Goal: Information Seeking & Learning: Find specific fact

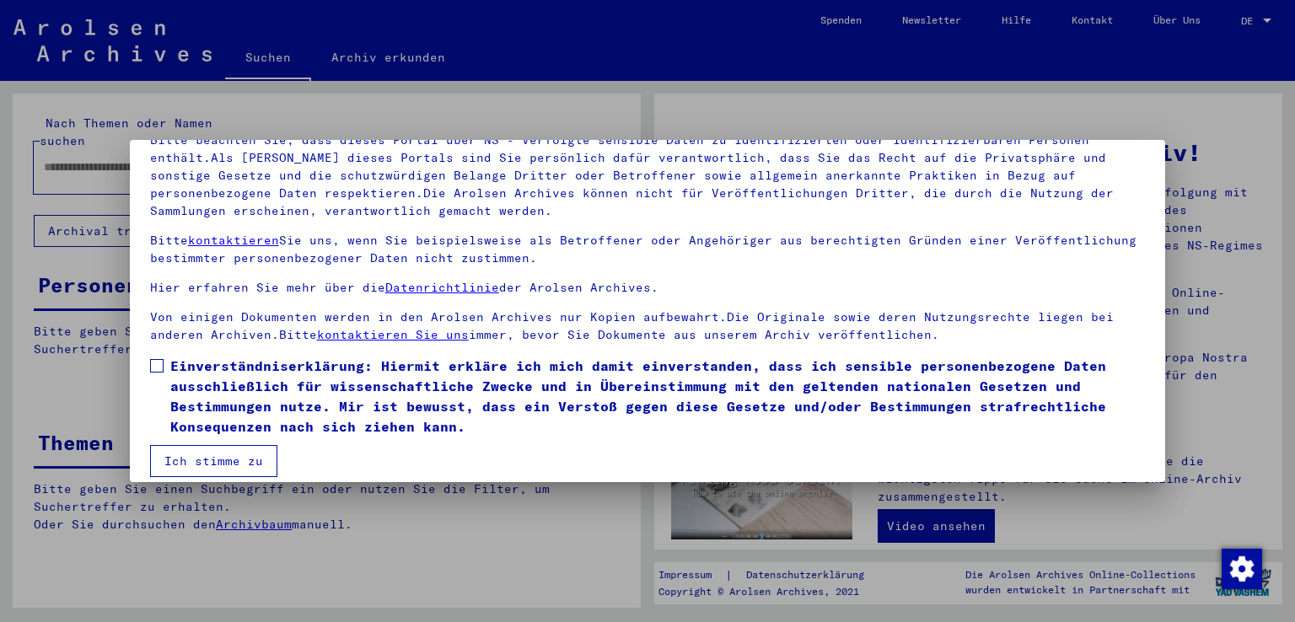
scroll to position [146, 0]
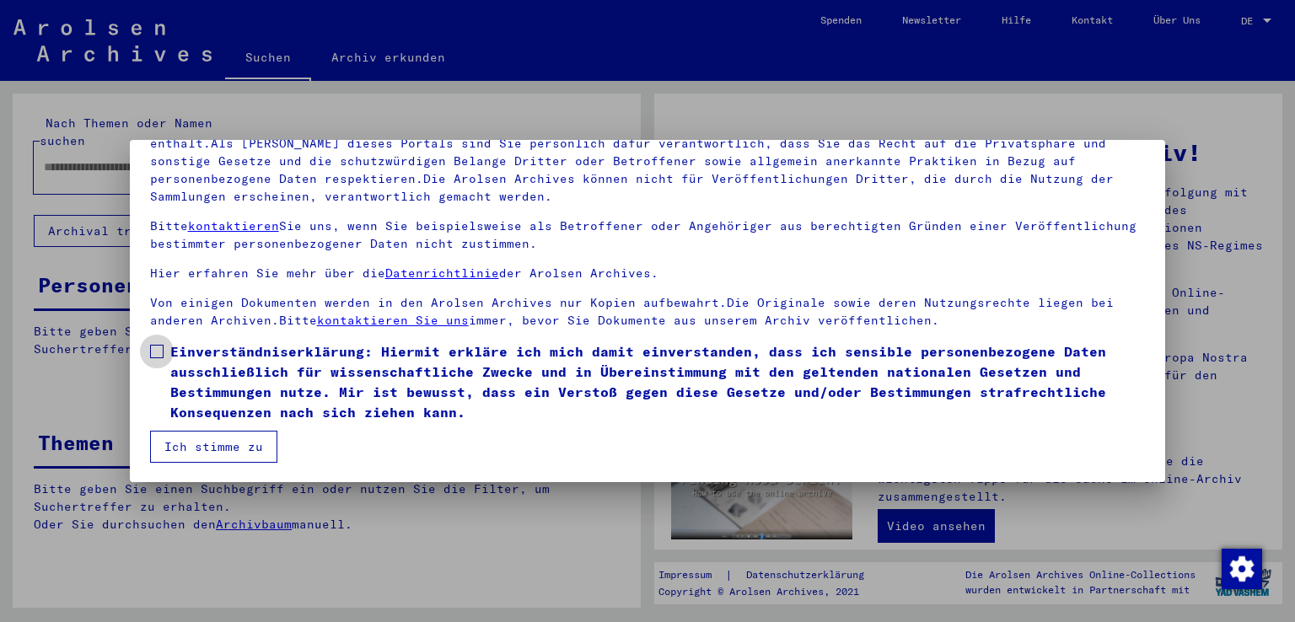
click at [155, 348] on span at bounding box center [156, 351] width 13 height 13
click at [179, 449] on button "Ich stimme zu" at bounding box center [213, 447] width 127 height 32
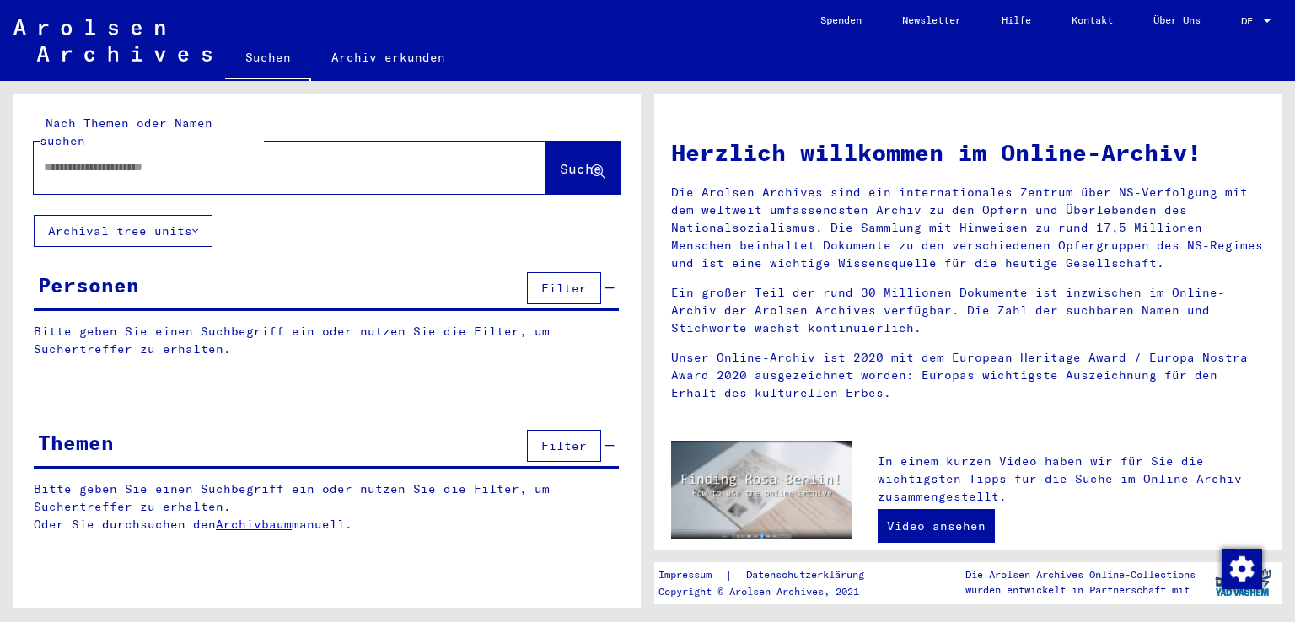
click at [140, 159] on input "text" at bounding box center [269, 168] width 451 height 18
click at [560, 160] on span "Suche" at bounding box center [581, 168] width 42 height 17
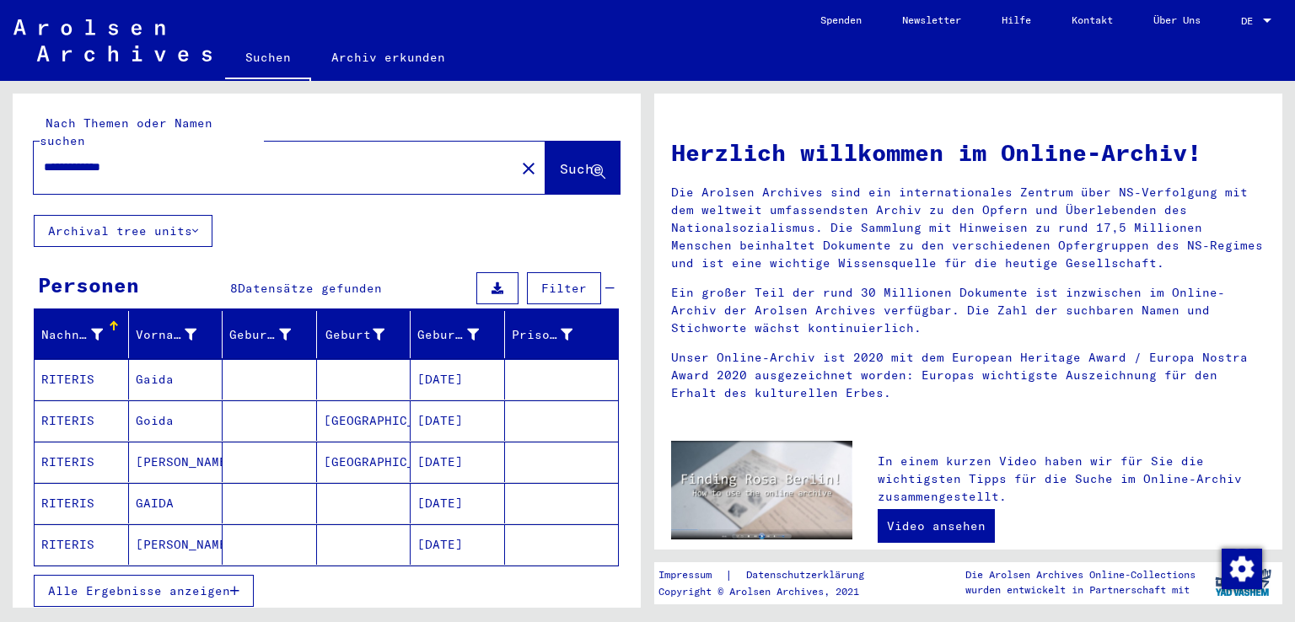
click at [79, 363] on mat-cell "RITERIS" at bounding box center [82, 379] width 94 height 40
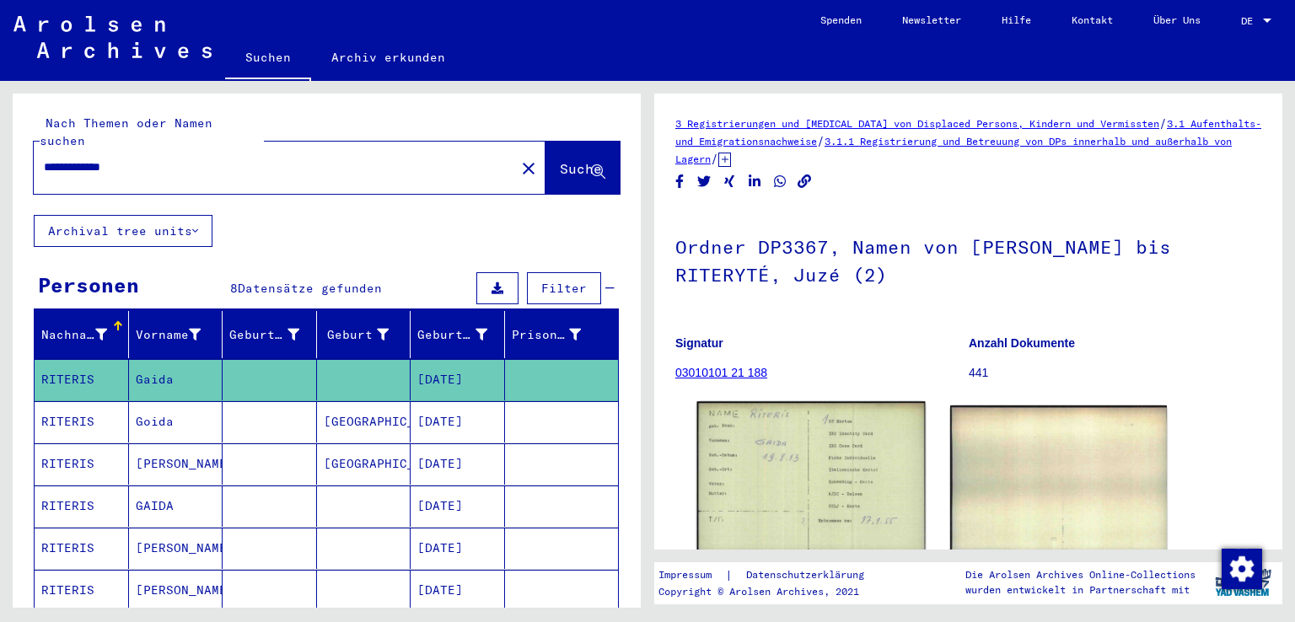
click at [759, 460] on img at bounding box center [811, 477] width 228 height 152
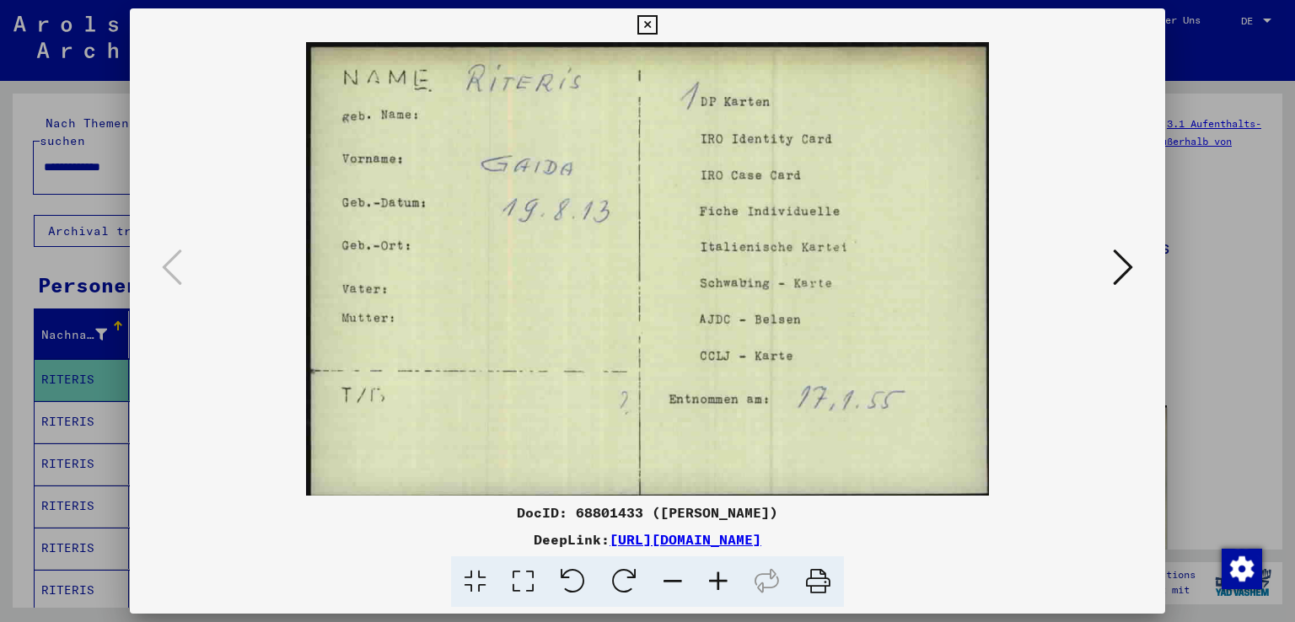
click at [647, 23] on icon at bounding box center [647, 25] width 19 height 20
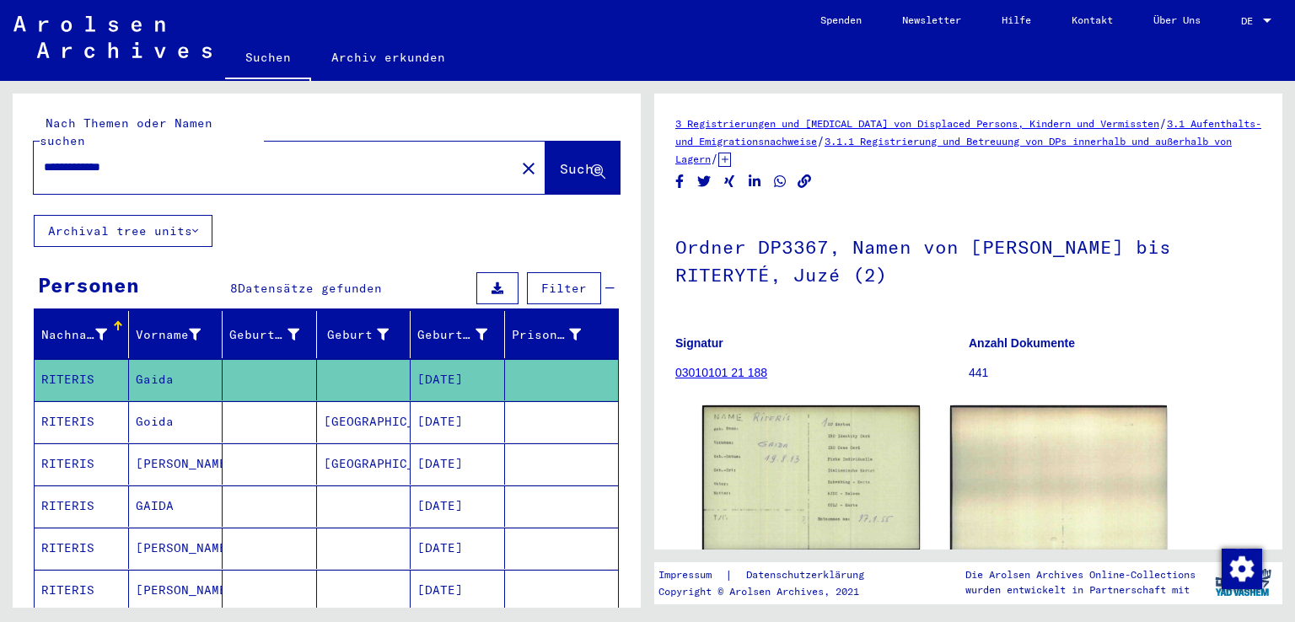
click at [71, 574] on icon at bounding box center [70, 554] width 42 height 67
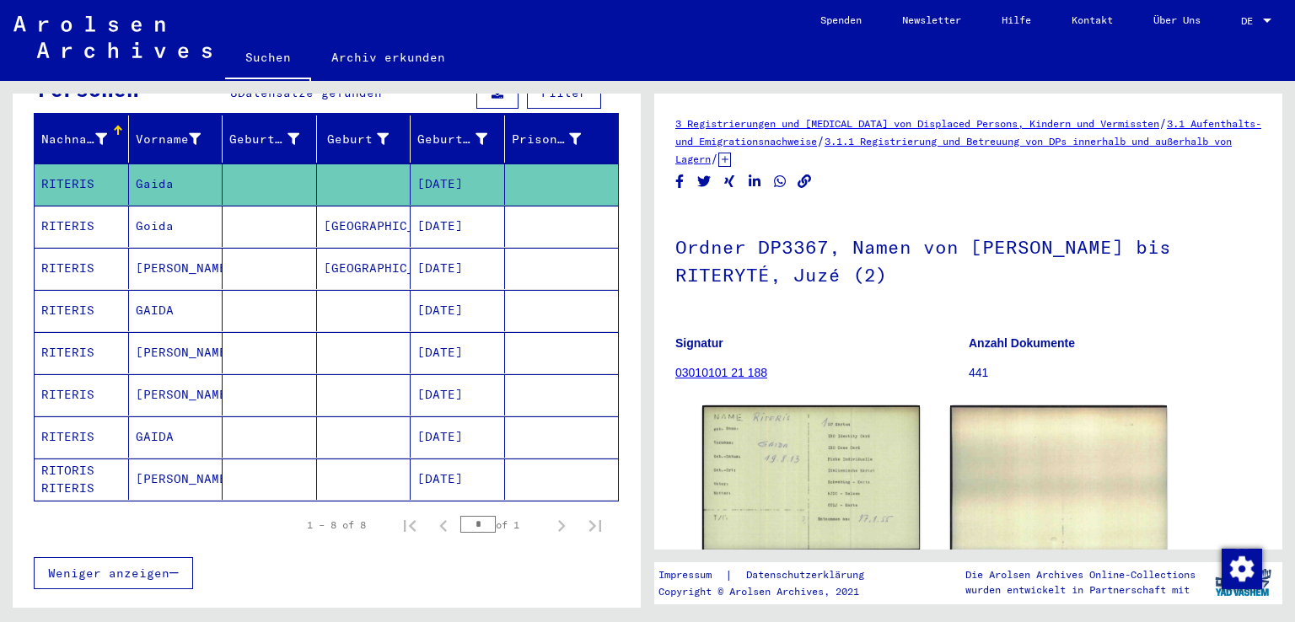
scroll to position [218, 0]
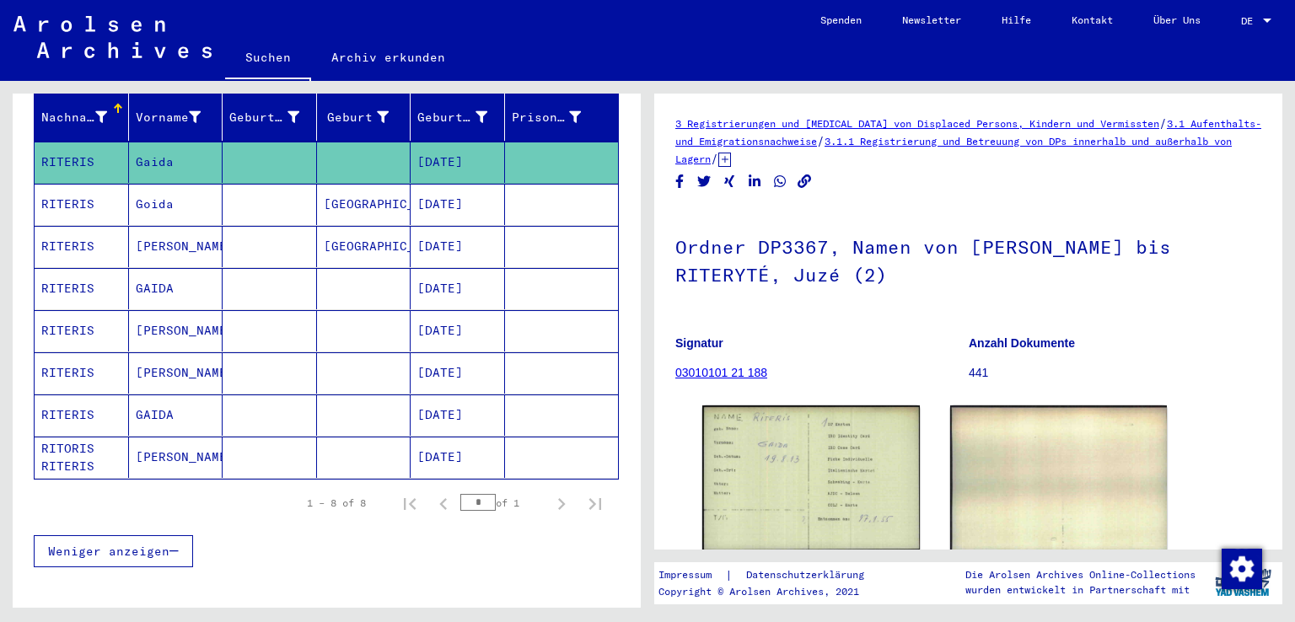
click at [58, 399] on mat-cell "RITERIS" at bounding box center [82, 415] width 94 height 41
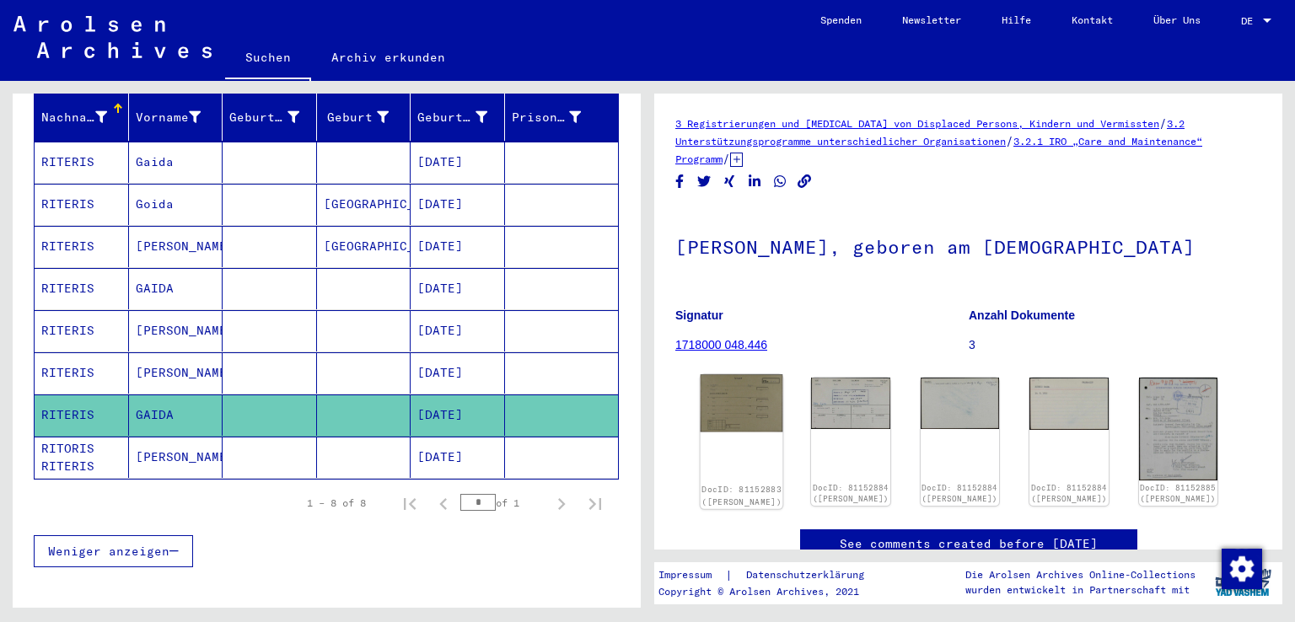
click at [719, 401] on img at bounding box center [742, 402] width 83 height 57
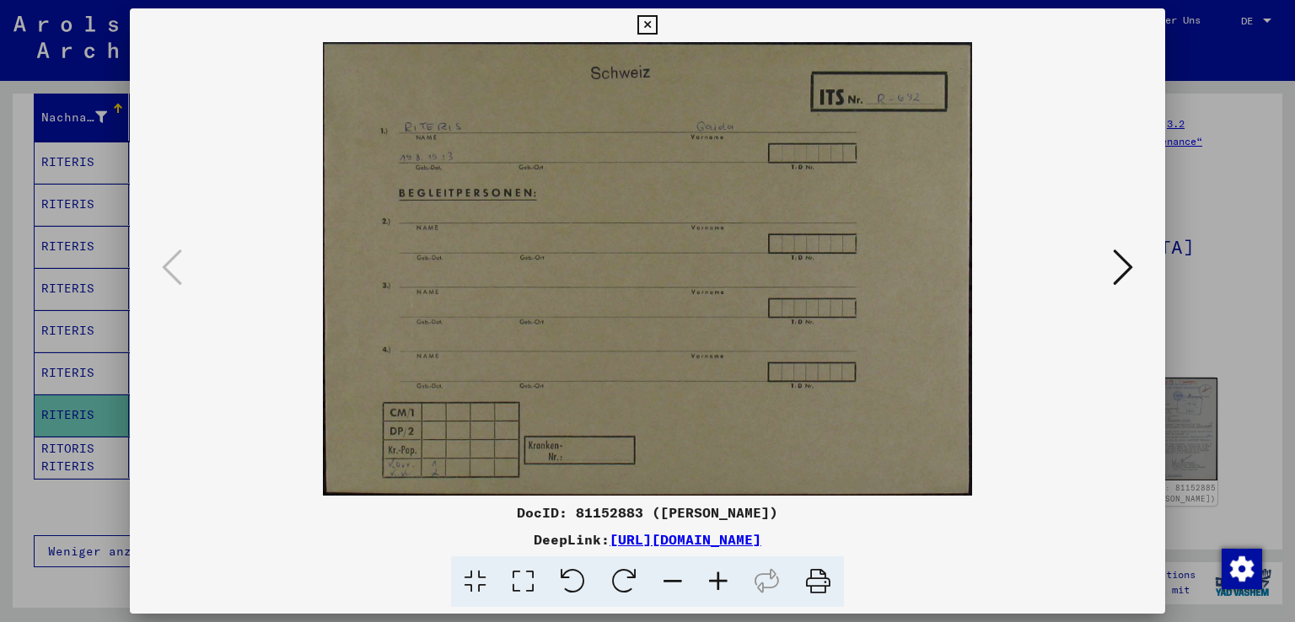
click at [1125, 272] on icon at bounding box center [1123, 267] width 20 height 40
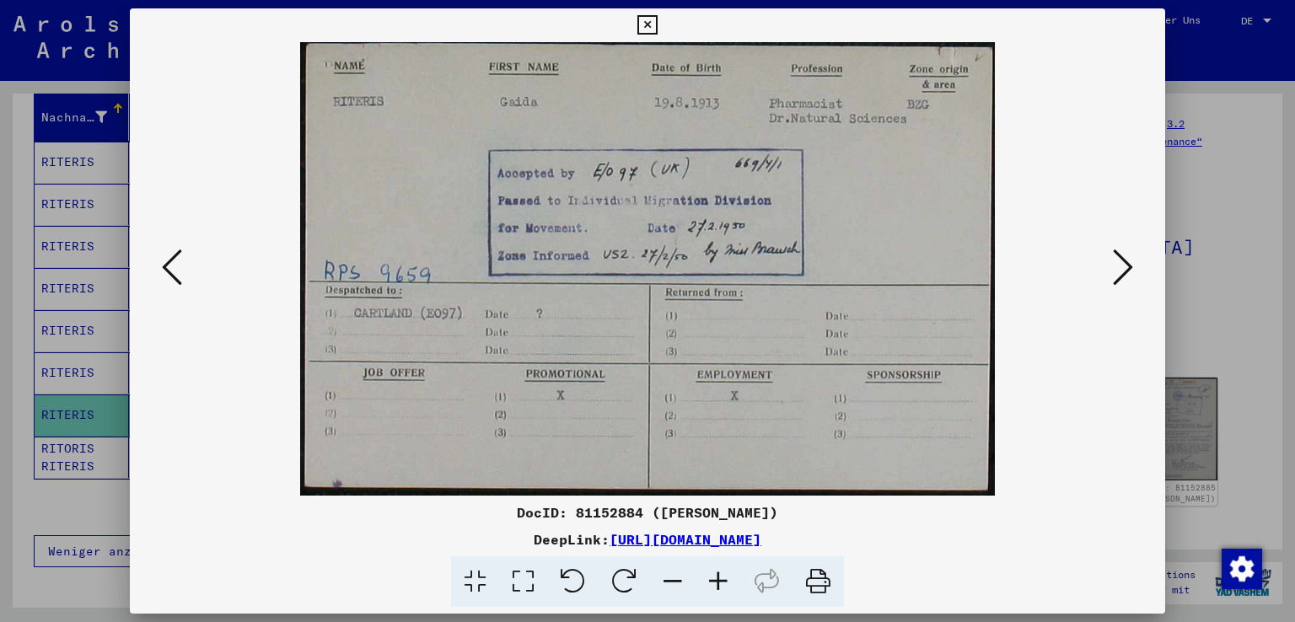
click at [1125, 272] on icon at bounding box center [1123, 267] width 20 height 40
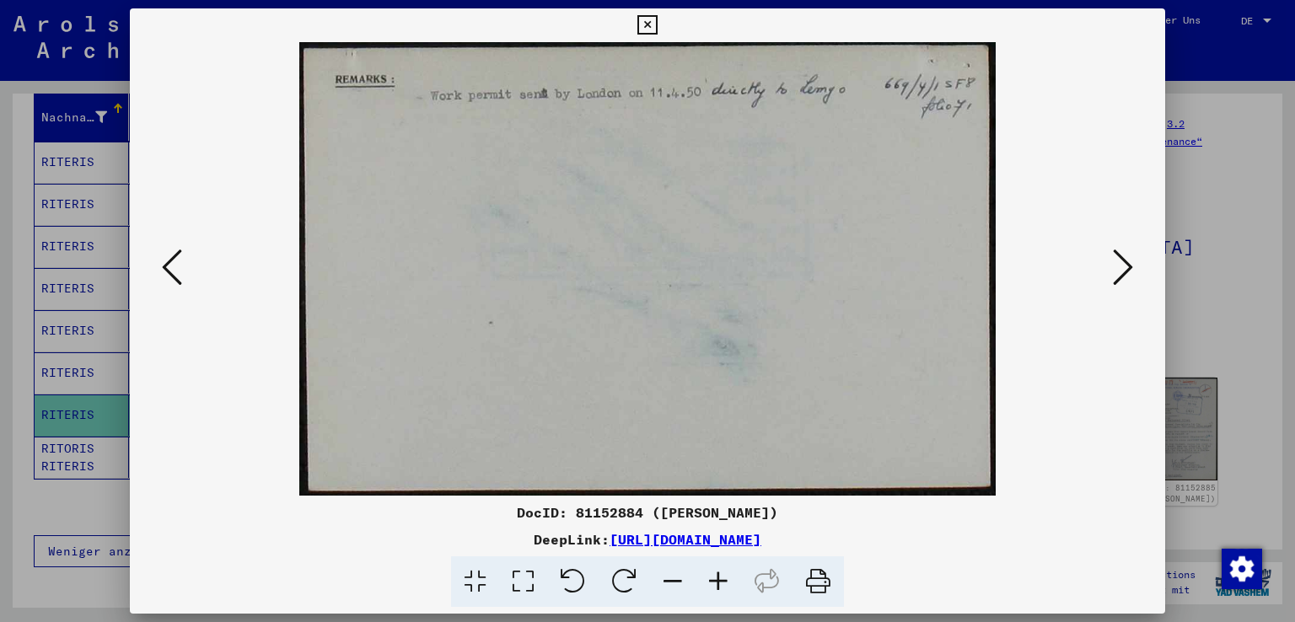
click at [1125, 272] on icon at bounding box center [1123, 267] width 20 height 40
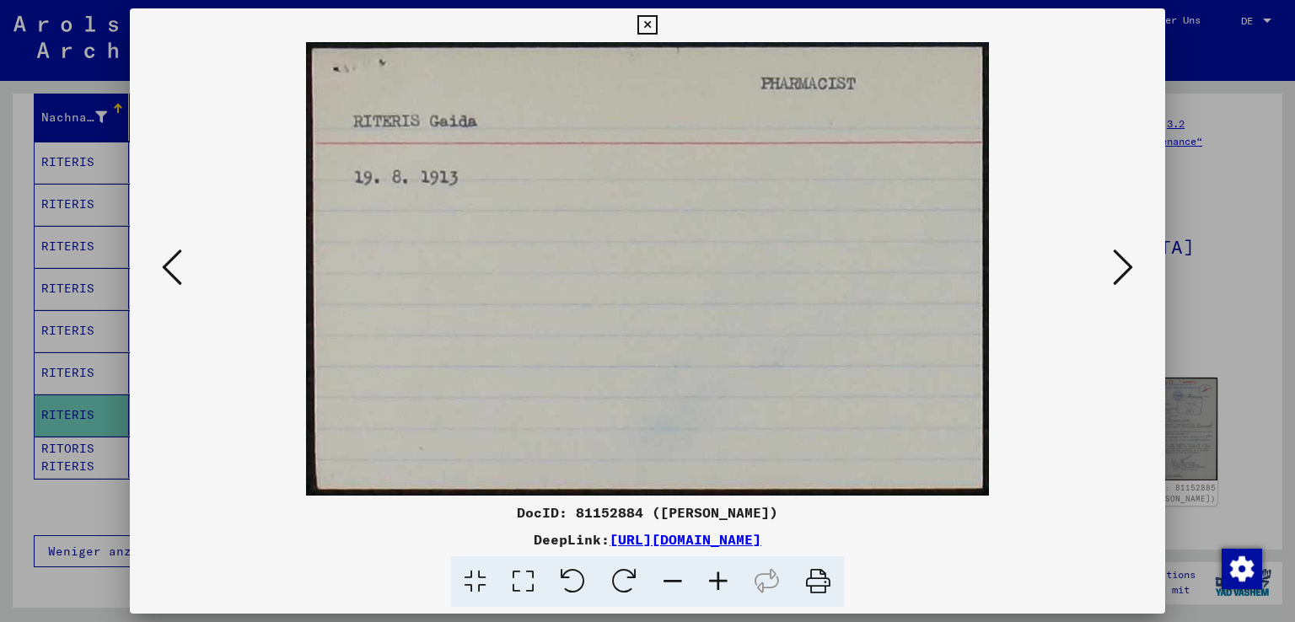
click at [1125, 272] on icon at bounding box center [1123, 267] width 20 height 40
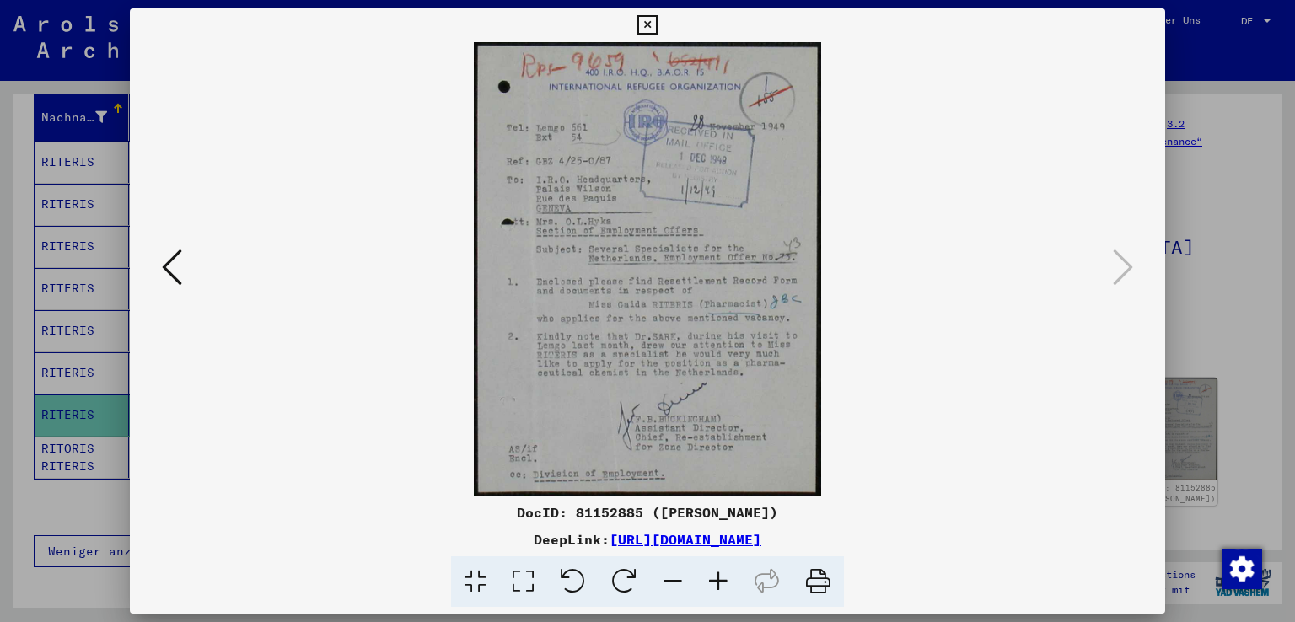
click at [646, 21] on icon at bounding box center [647, 25] width 19 height 20
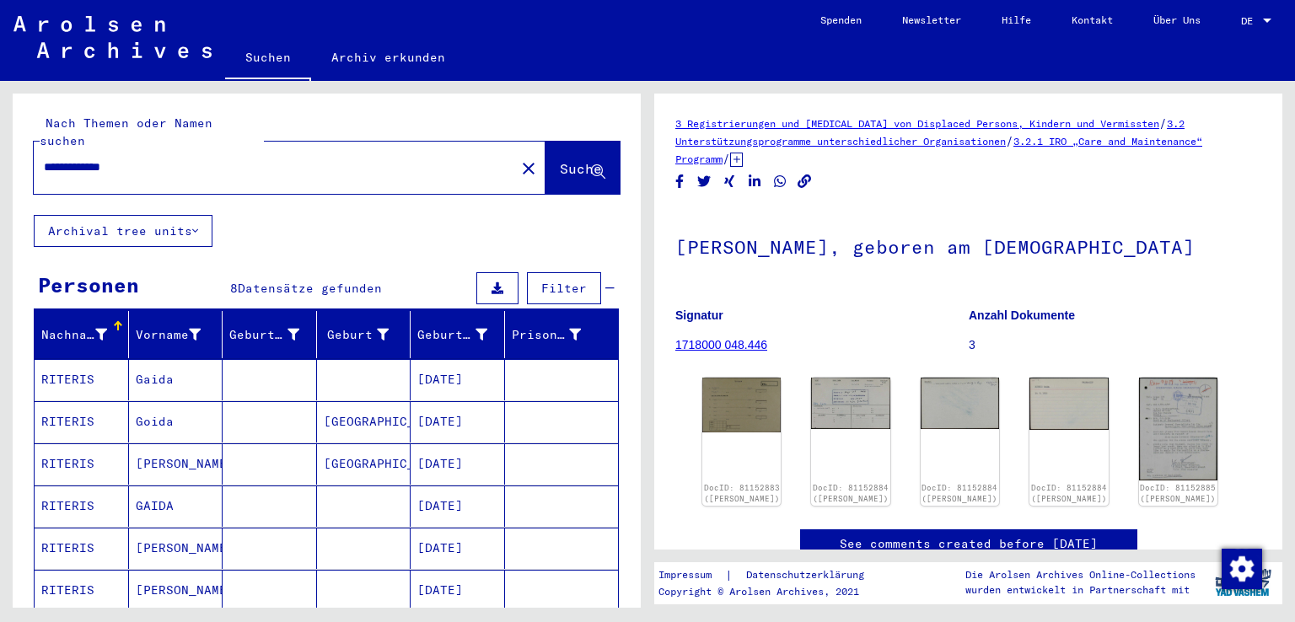
click at [47, 159] on input "**********" at bounding box center [274, 168] width 461 height 18
click at [52, 159] on input "**********" at bounding box center [274, 168] width 461 height 18
click at [560, 160] on span "Suche" at bounding box center [581, 168] width 42 height 17
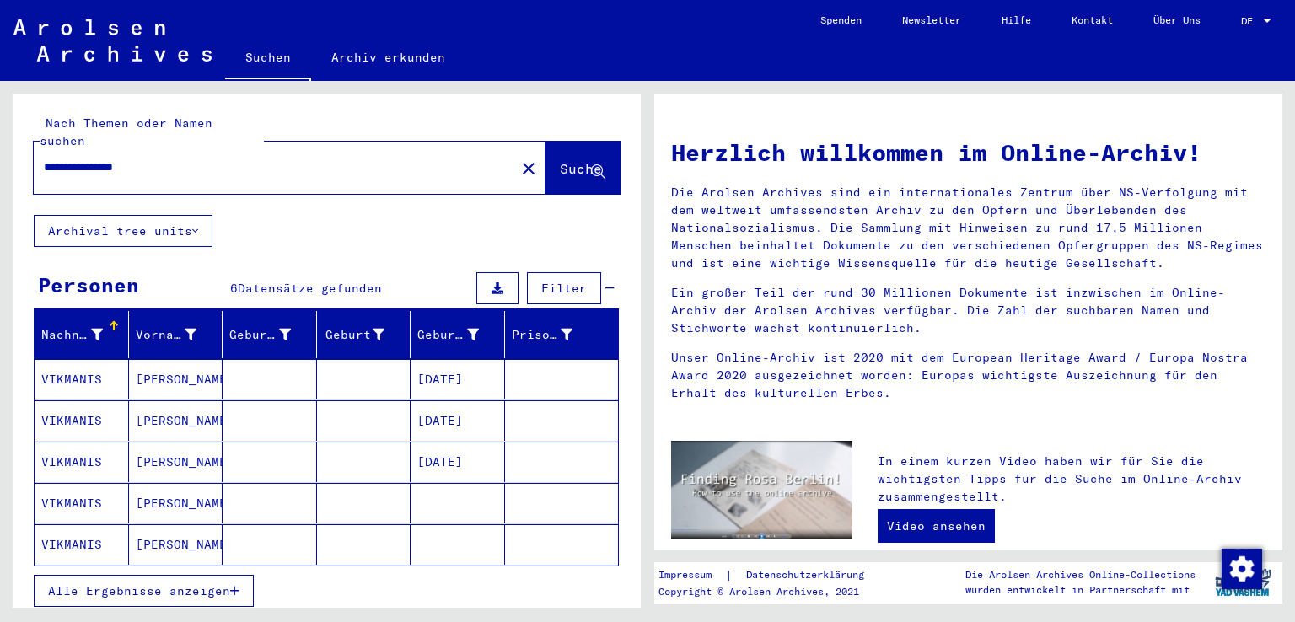
click at [81, 362] on mat-cell "VIKMANIS" at bounding box center [82, 379] width 94 height 40
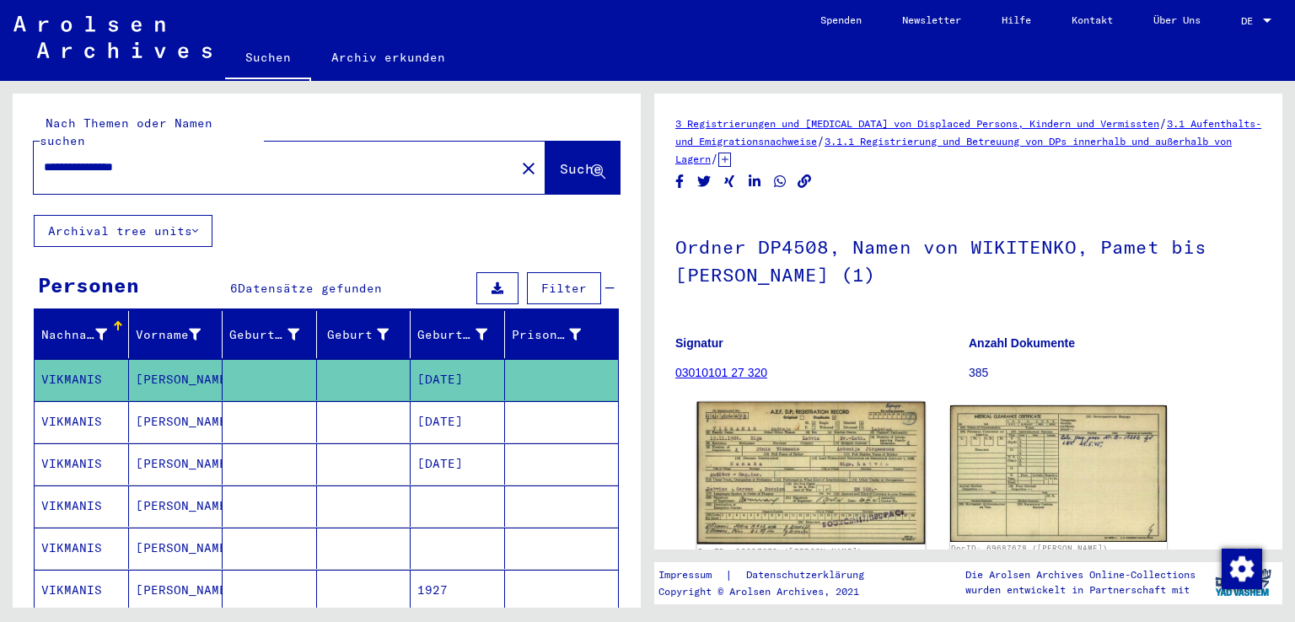
click at [771, 466] on img at bounding box center [811, 473] width 228 height 143
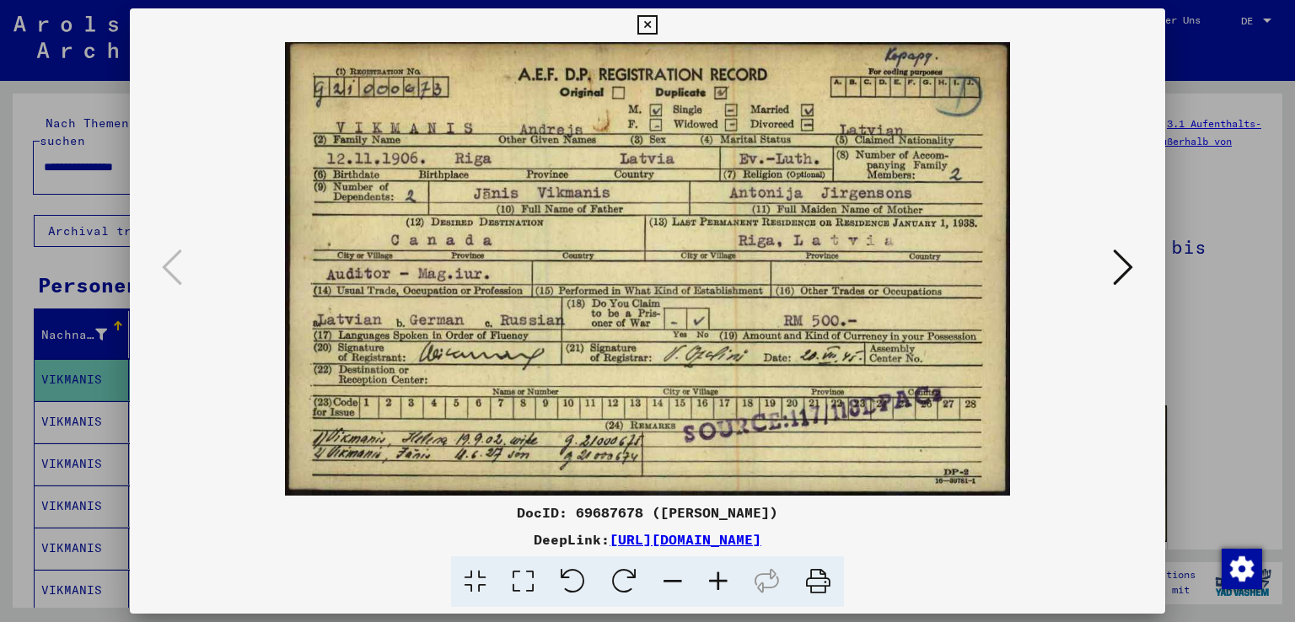
click at [646, 25] on icon at bounding box center [647, 25] width 19 height 20
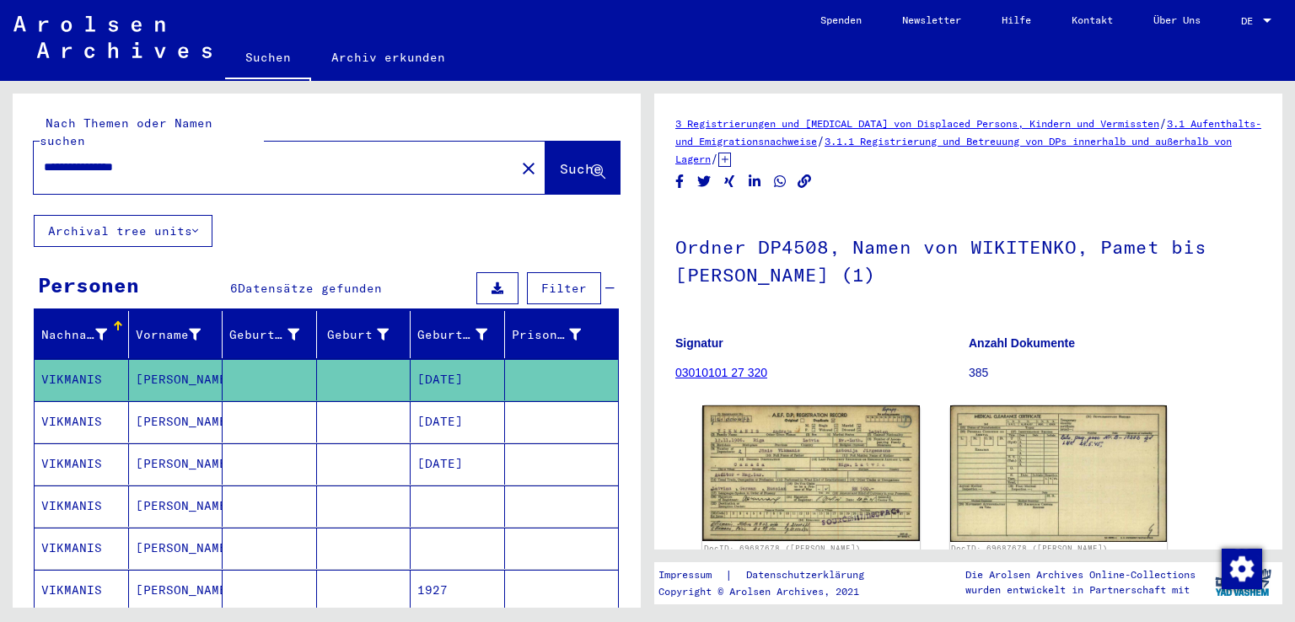
click at [86, 401] on mat-cell "VIKMANIS" at bounding box center [82, 421] width 94 height 41
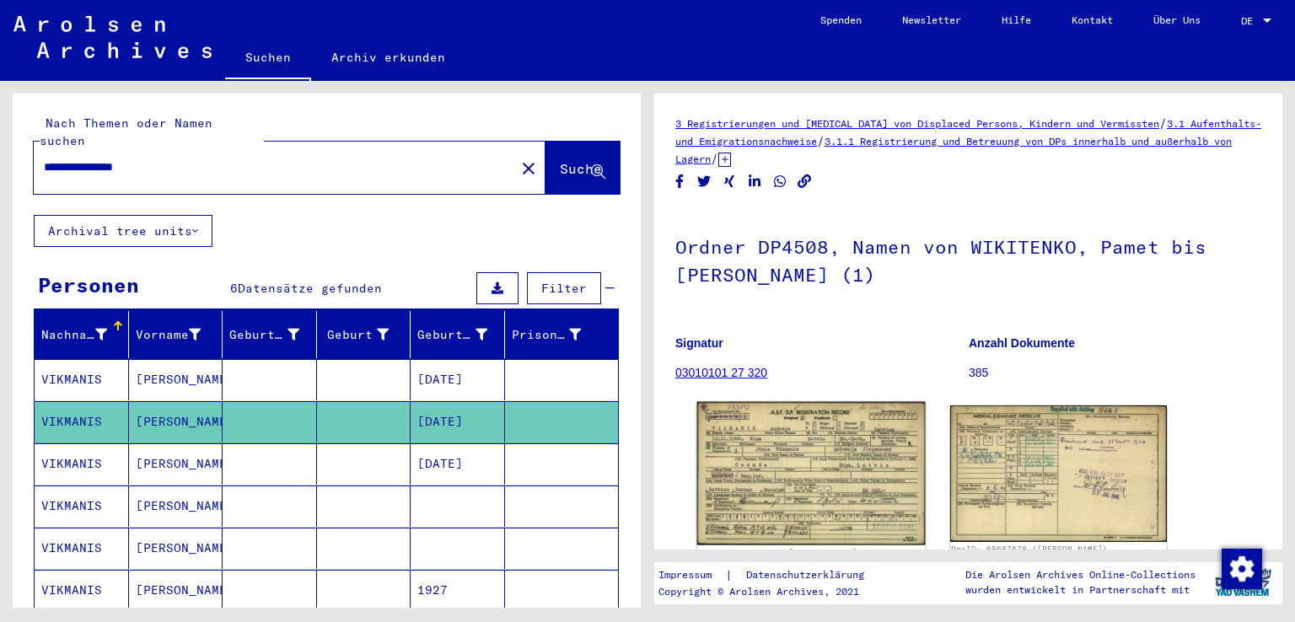
click at [766, 461] on img at bounding box center [811, 473] width 228 height 143
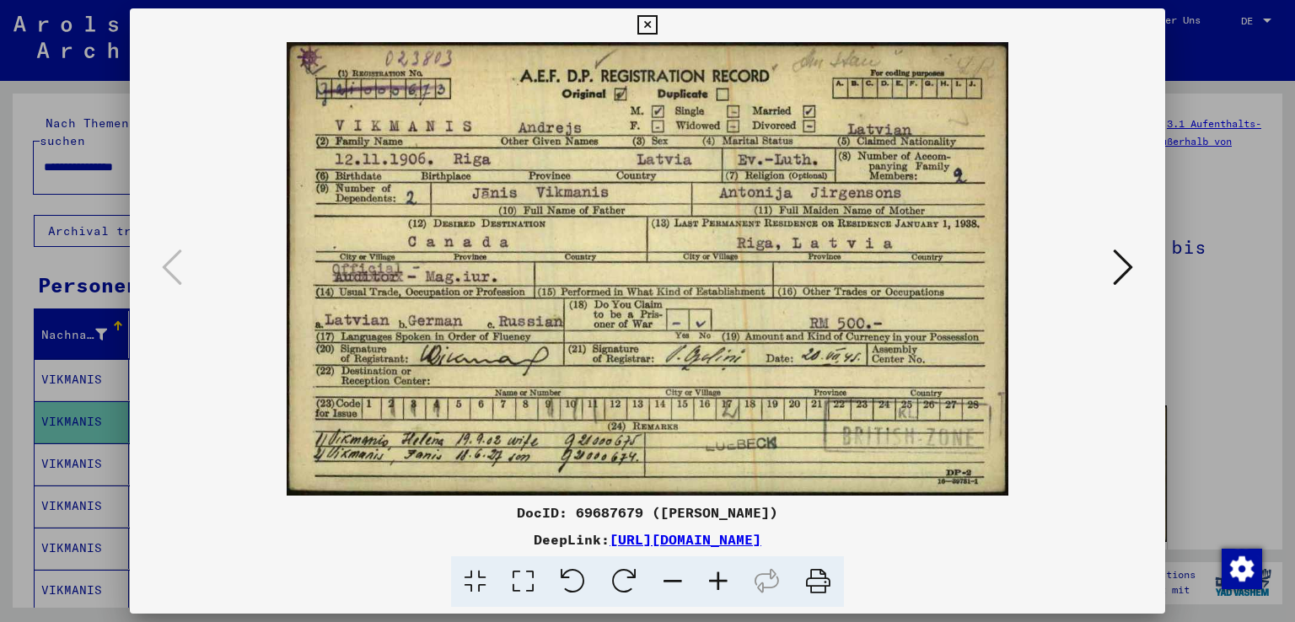
click at [649, 24] on icon at bounding box center [647, 25] width 19 height 20
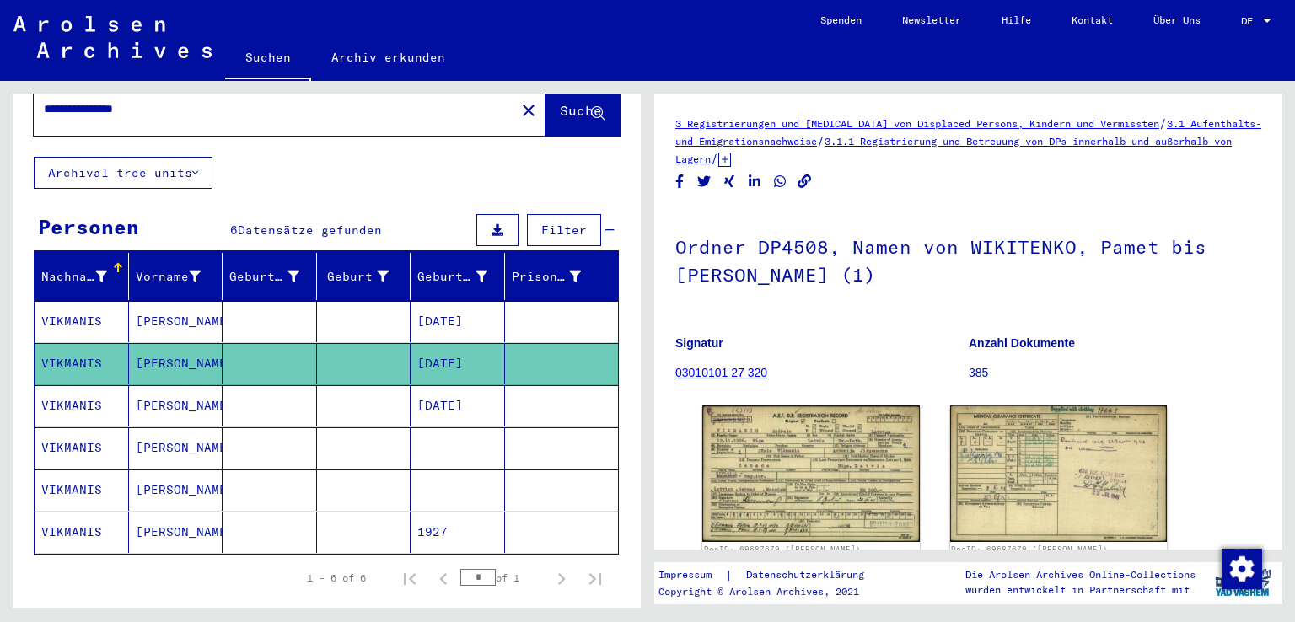
scroll to position [96, 0]
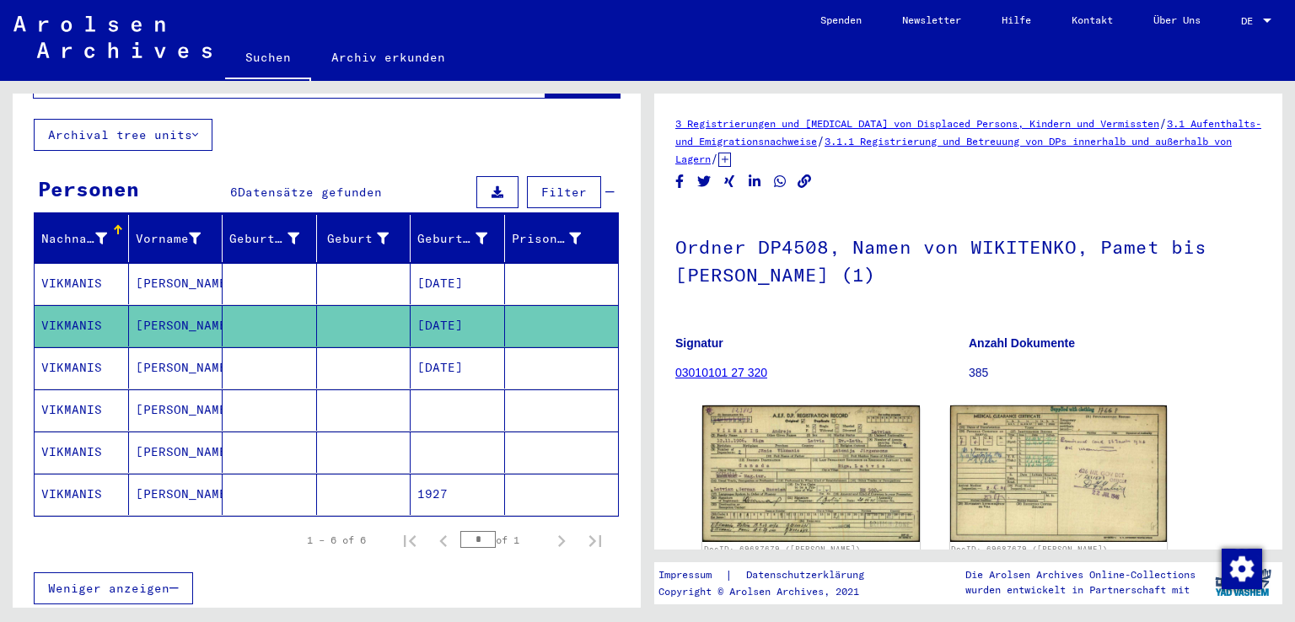
click at [81, 390] on mat-cell "VIKMANIS" at bounding box center [82, 410] width 94 height 41
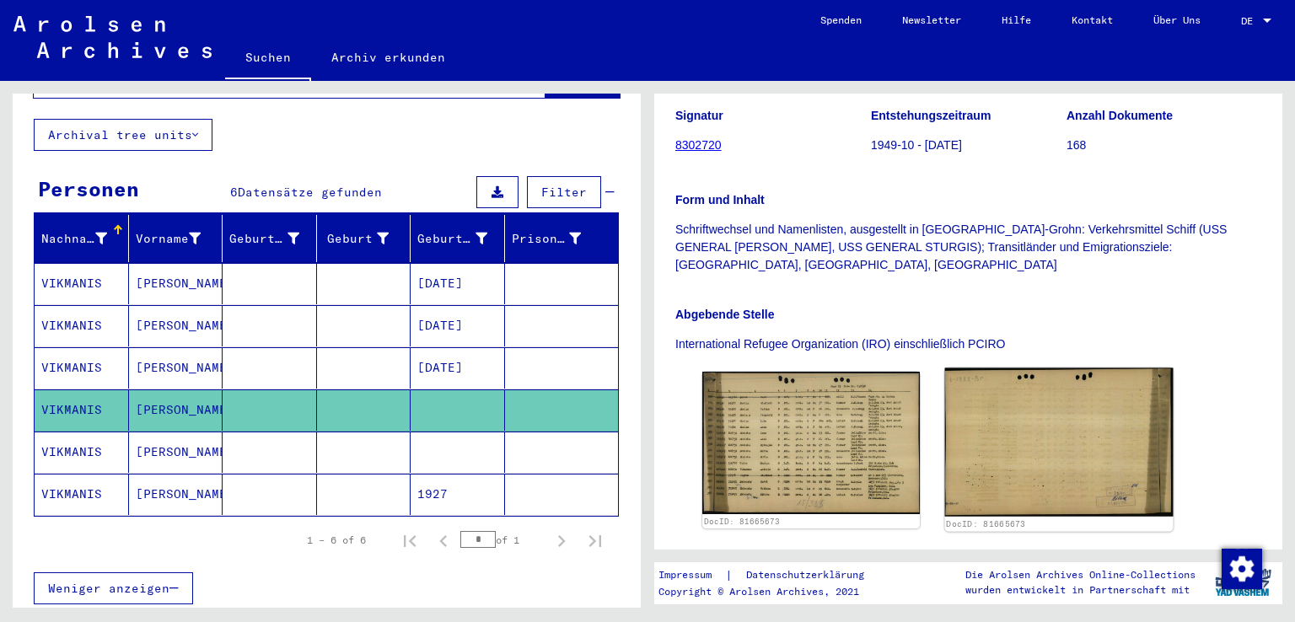
scroll to position [324, 0]
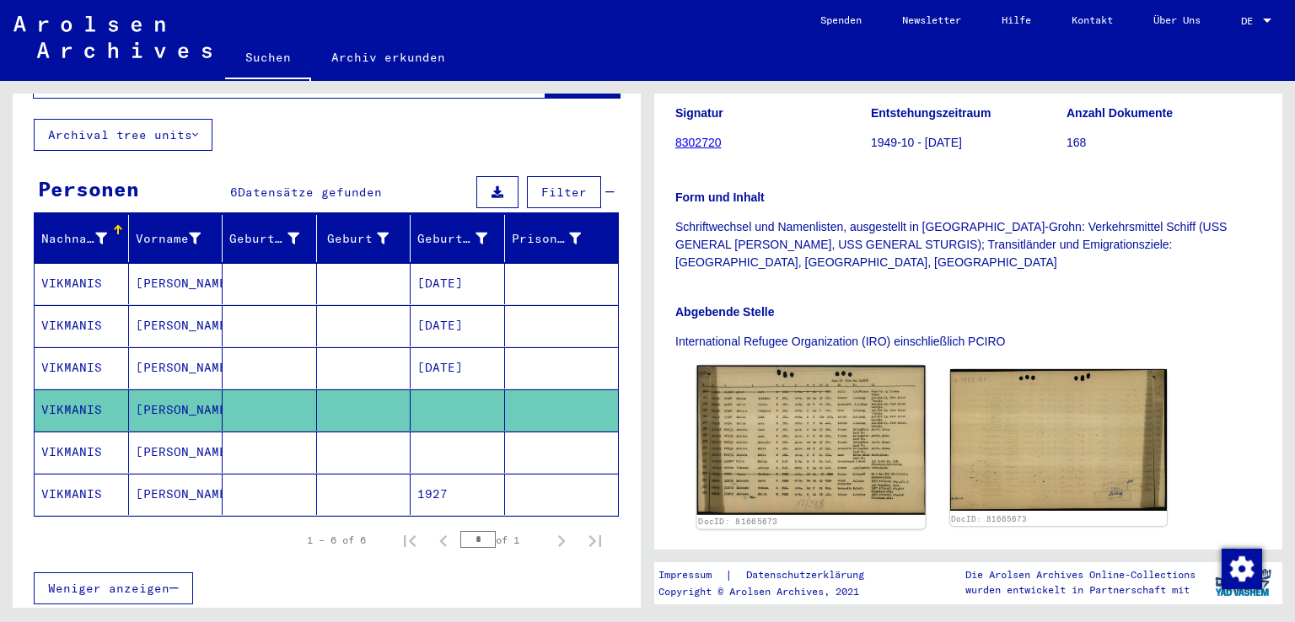
click at [820, 374] on img at bounding box center [811, 440] width 228 height 149
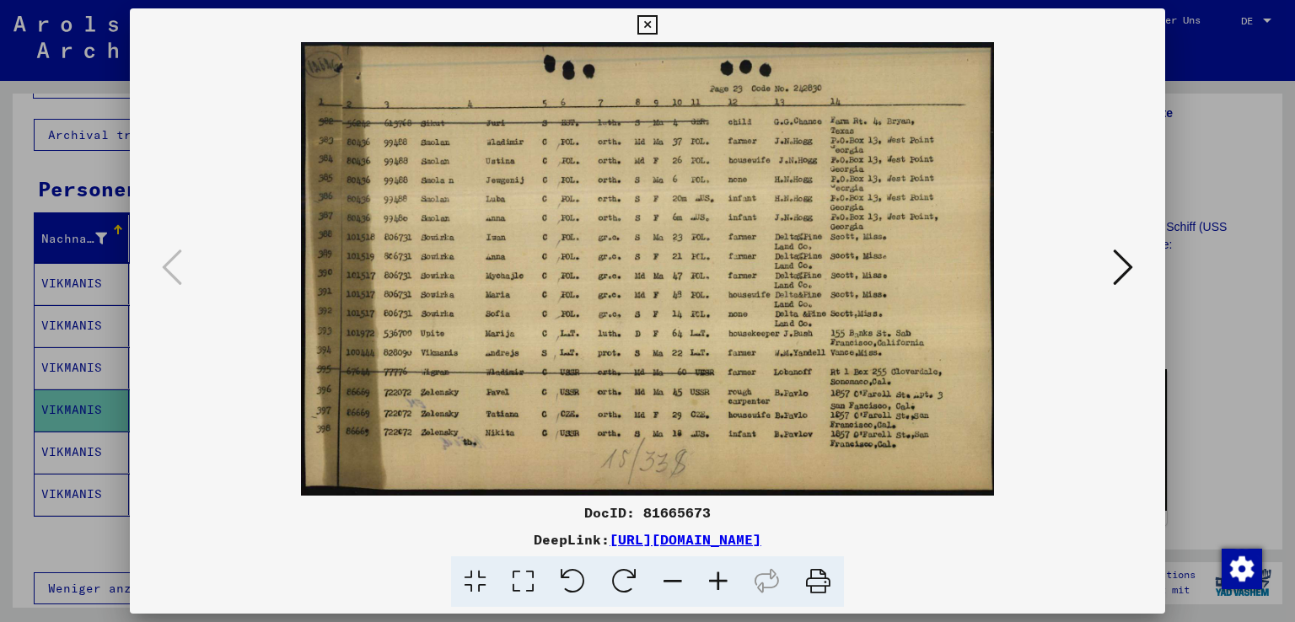
click at [722, 584] on icon at bounding box center [719, 582] width 46 height 51
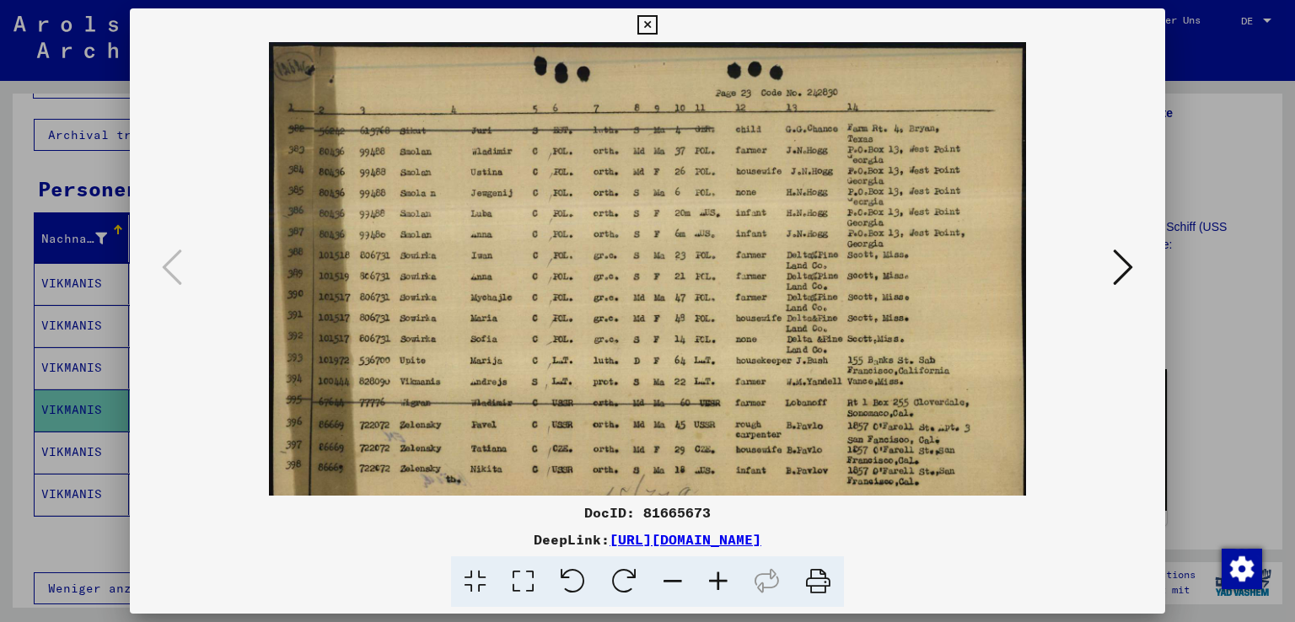
click at [722, 584] on icon at bounding box center [719, 582] width 46 height 51
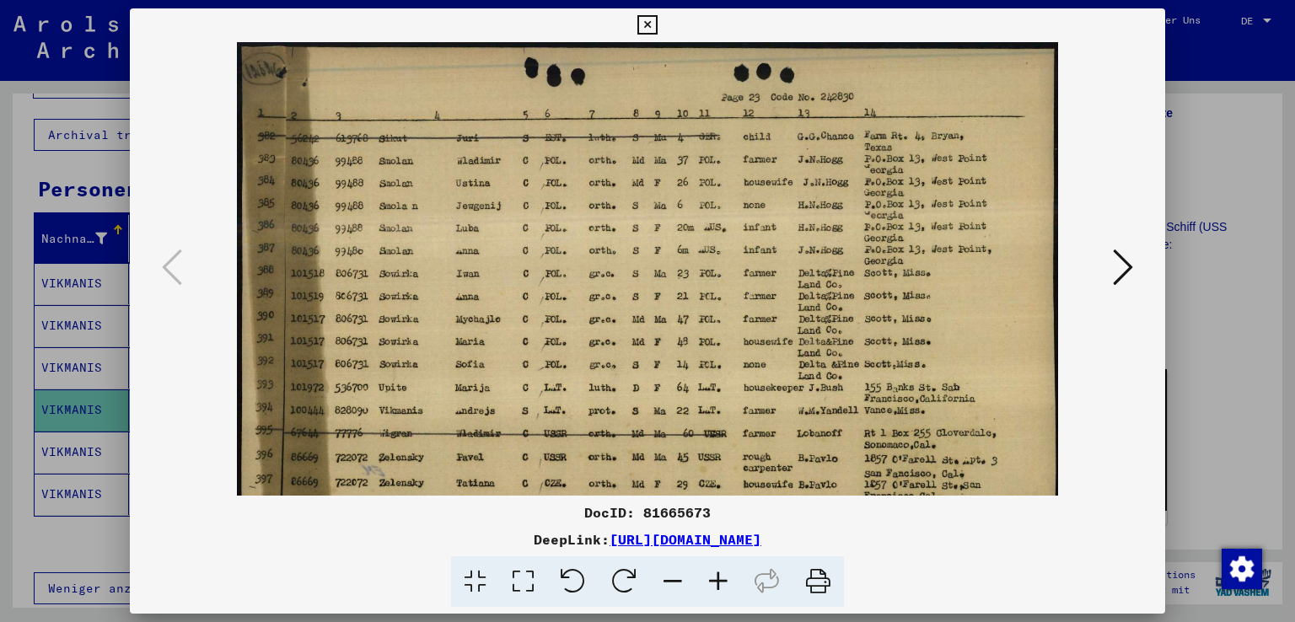
click at [722, 584] on icon at bounding box center [719, 582] width 46 height 51
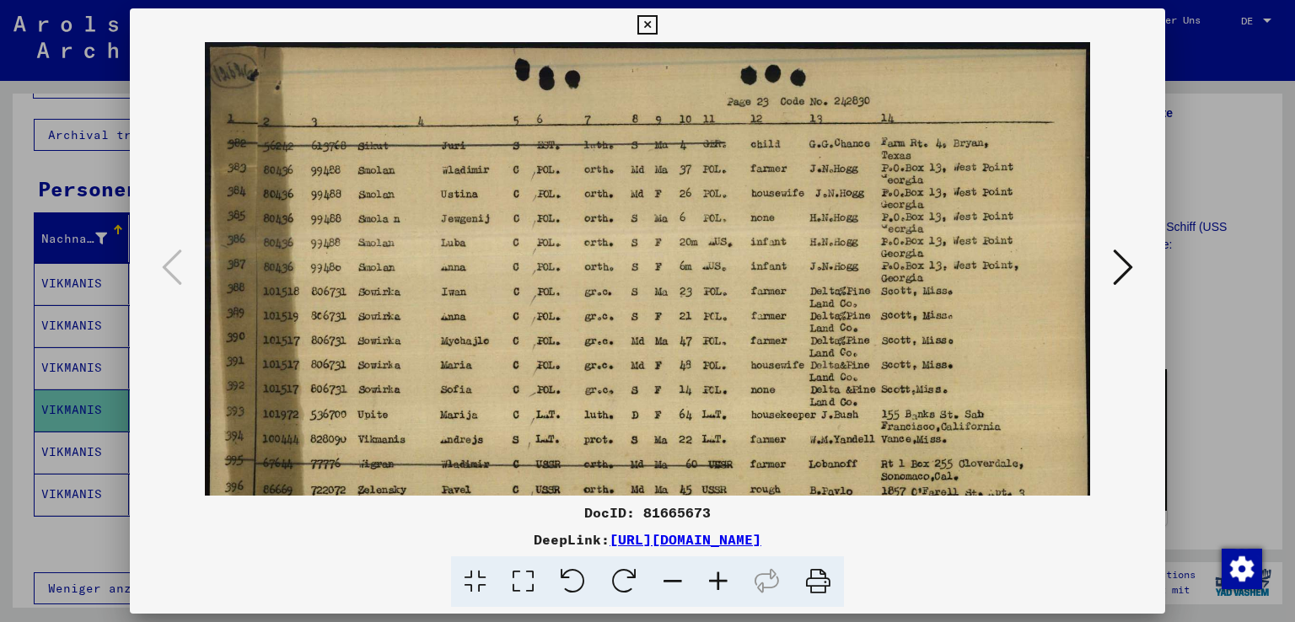
click at [722, 584] on icon at bounding box center [719, 582] width 46 height 51
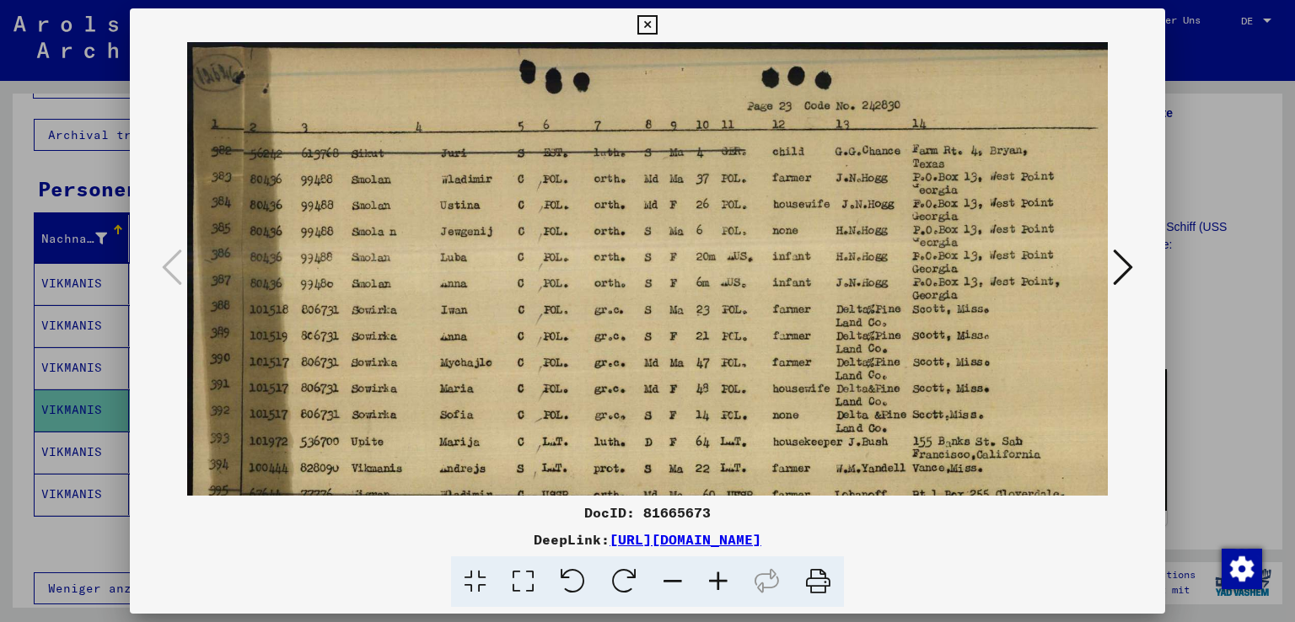
click at [722, 584] on icon at bounding box center [719, 582] width 46 height 51
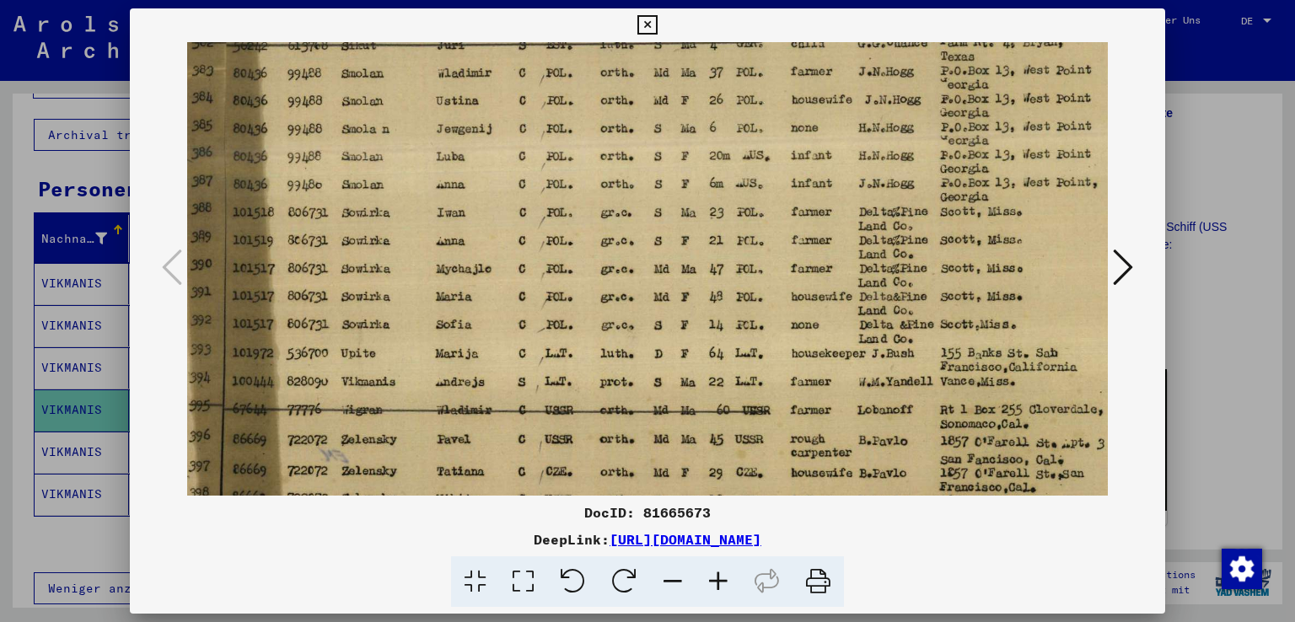
scroll to position [121, 20]
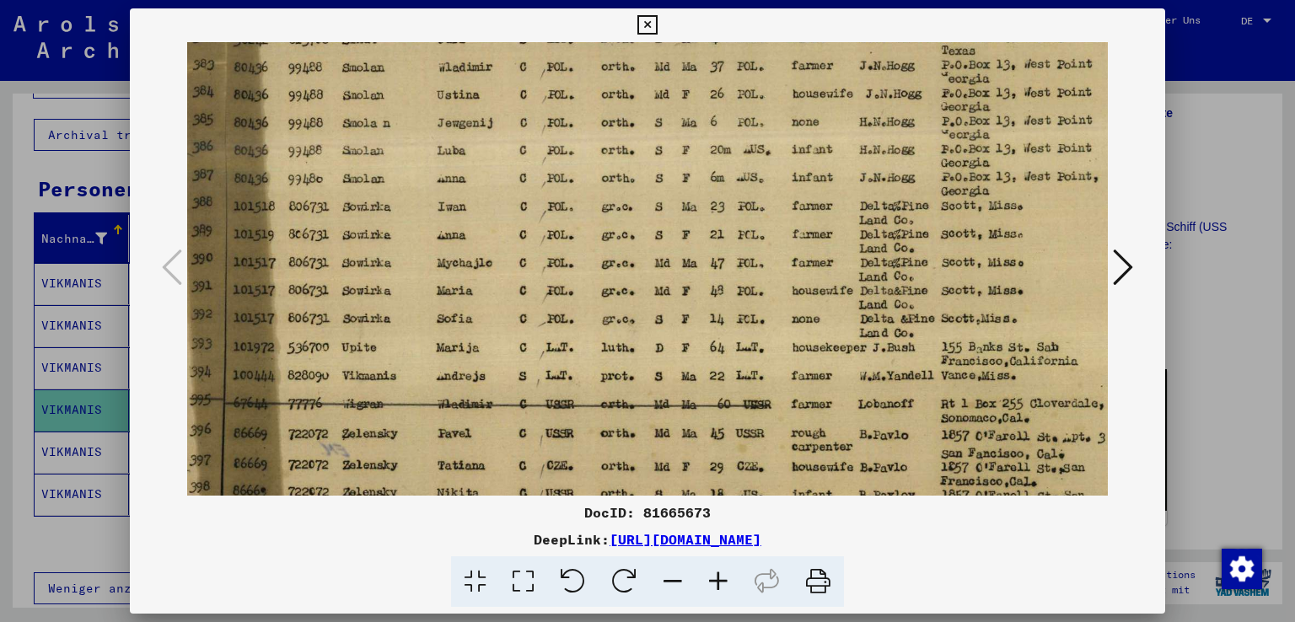
drag, startPoint x: 455, startPoint y: 406, endPoint x: 435, endPoint y: 285, distance: 122.3
click at [435, 285] on img at bounding box center [674, 253] width 1015 height 665
click at [648, 21] on icon at bounding box center [647, 25] width 19 height 20
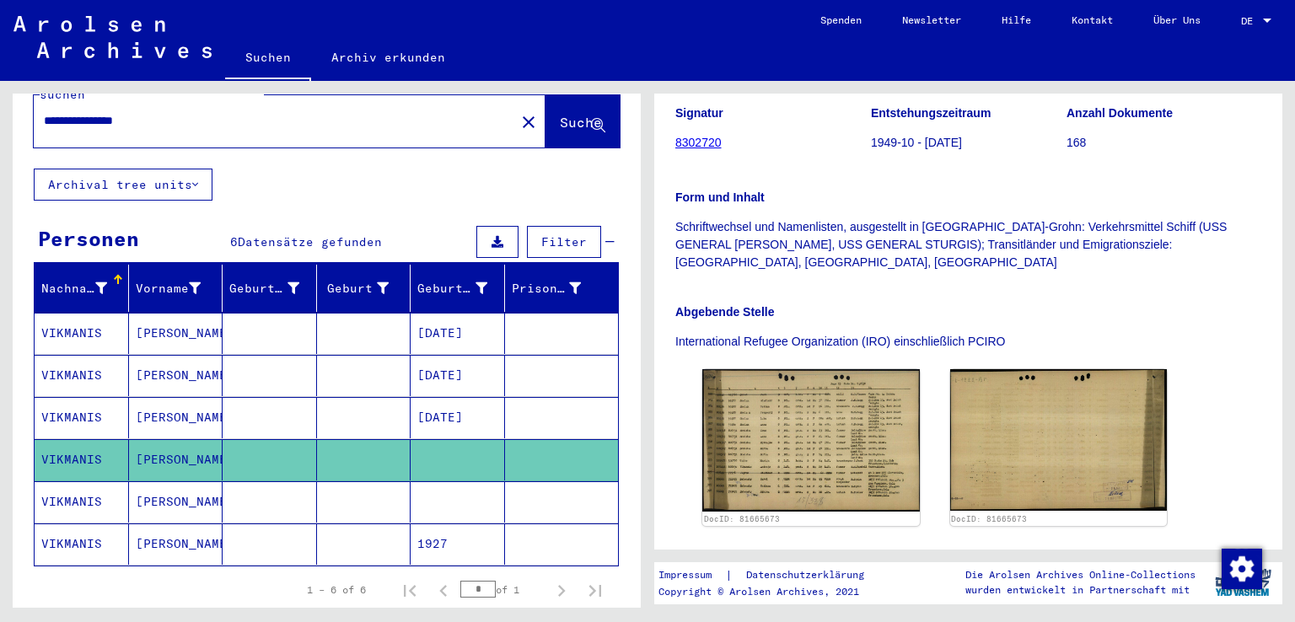
scroll to position [0, 0]
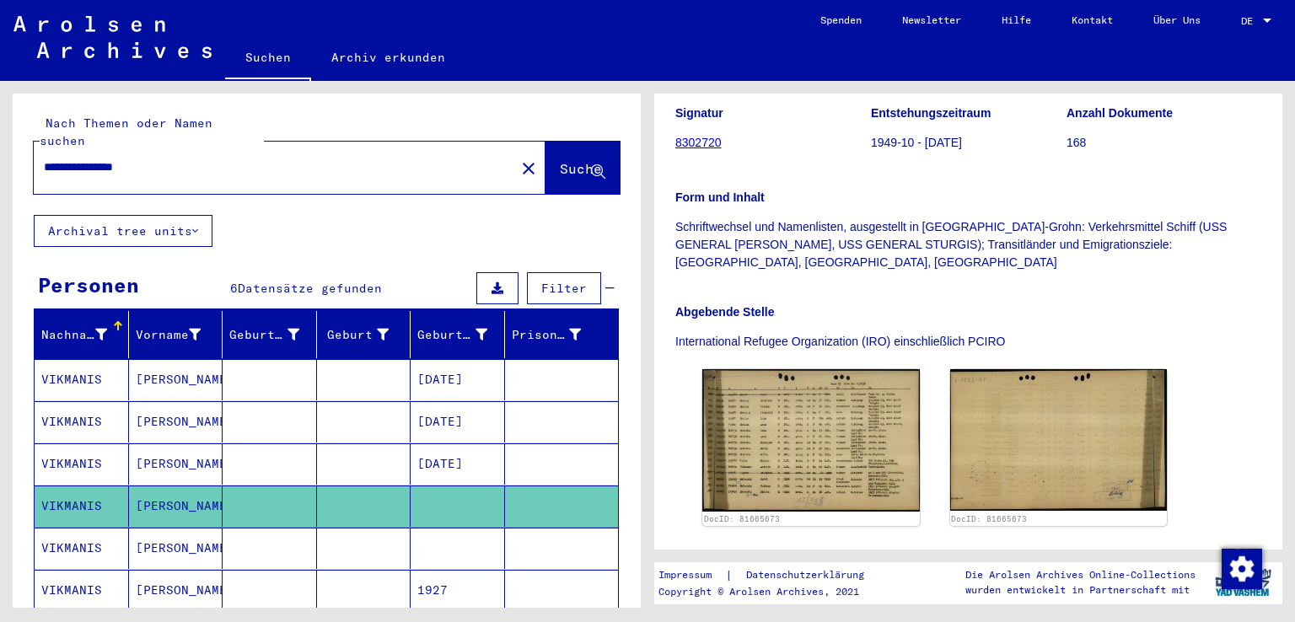
click at [110, 159] on input "**********" at bounding box center [274, 168] width 461 height 18
type input "**********"
click at [560, 160] on span "Suche" at bounding box center [581, 168] width 42 height 17
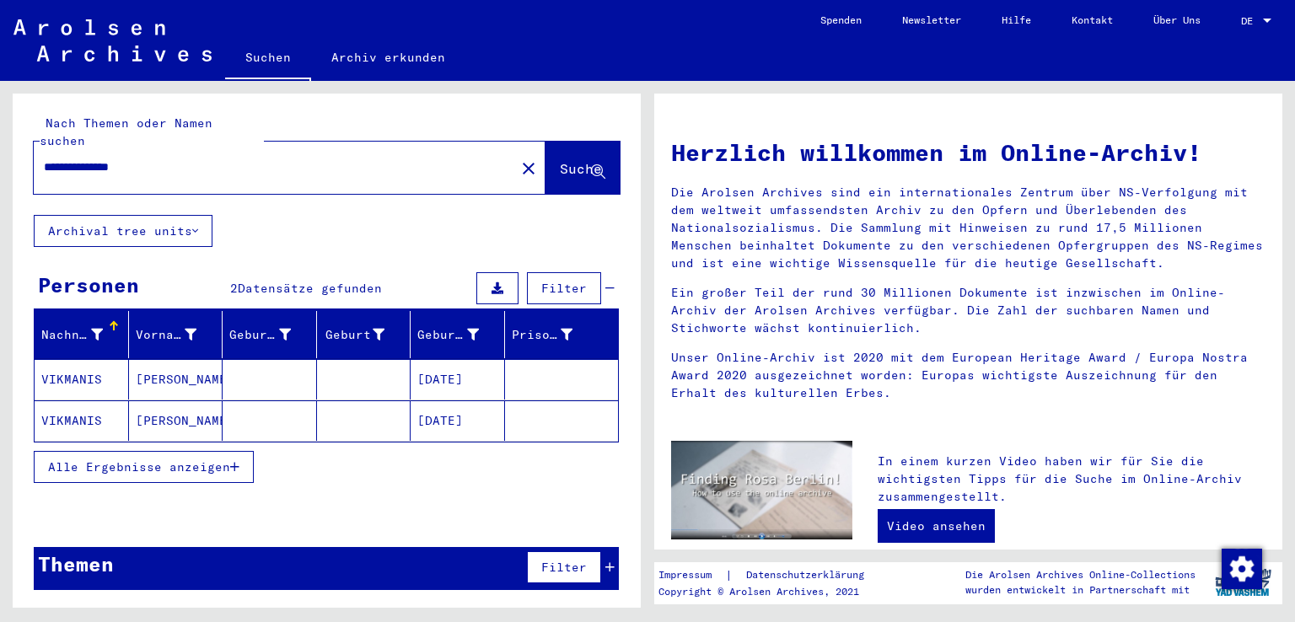
click at [98, 359] on mat-cell "VIKMANIS" at bounding box center [82, 379] width 94 height 40
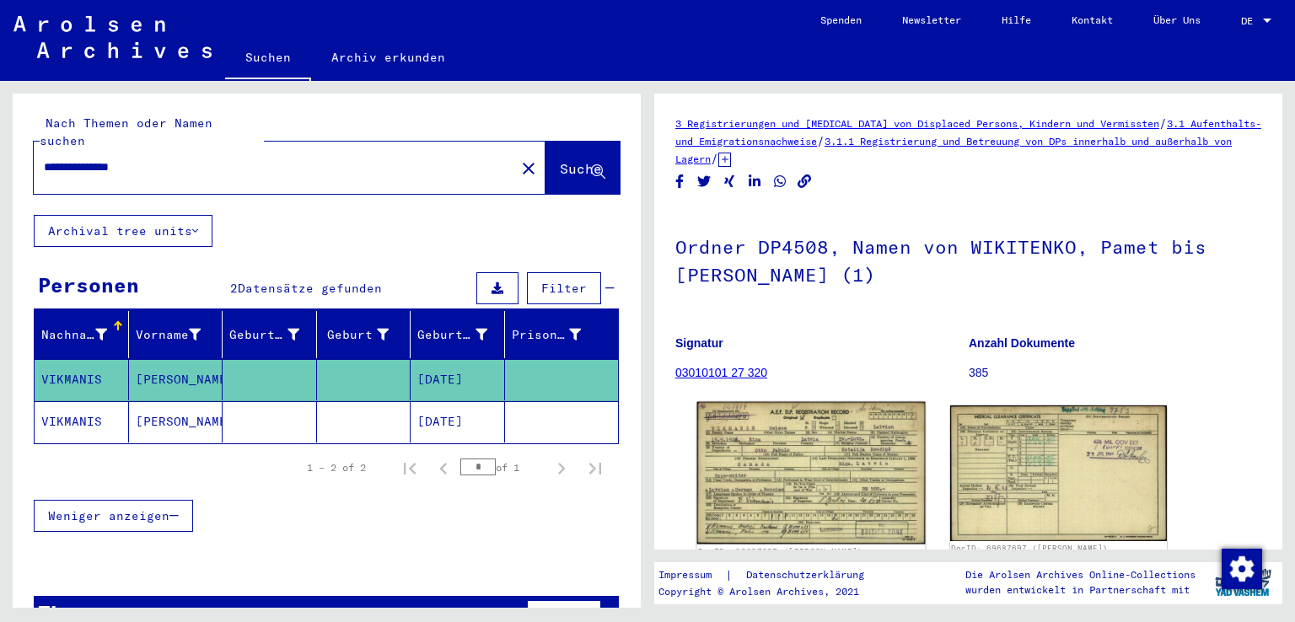
click at [762, 453] on img at bounding box center [811, 473] width 228 height 143
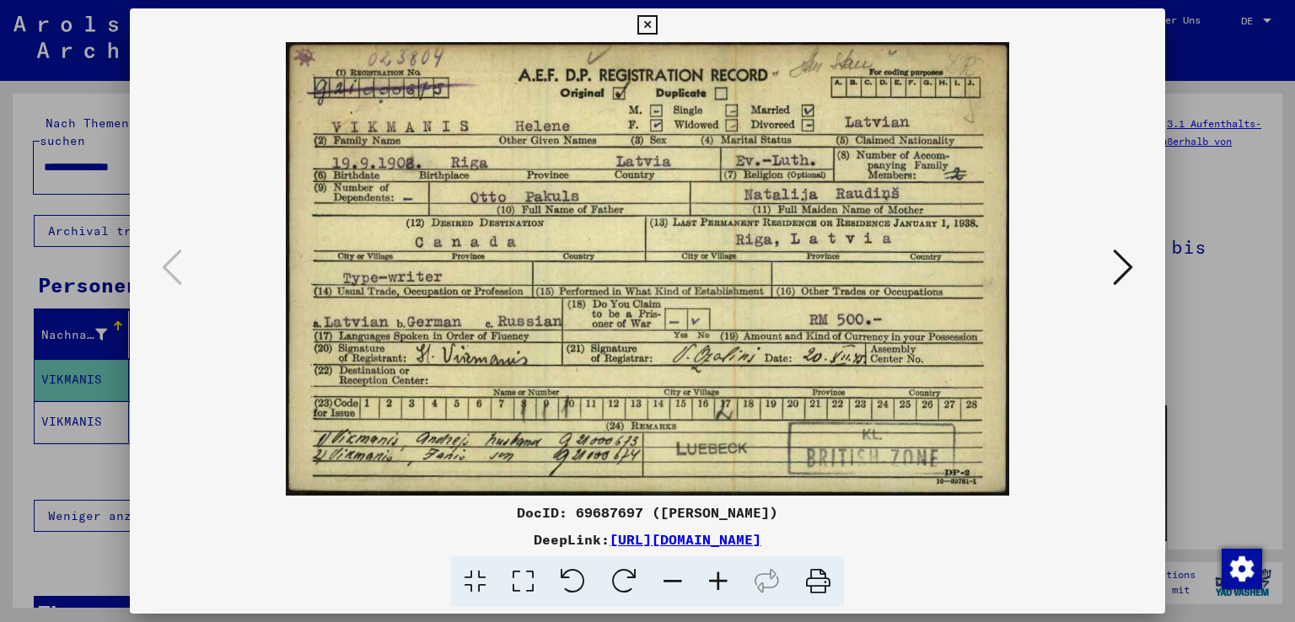
click at [648, 24] on icon at bounding box center [647, 25] width 19 height 20
